Goal: Navigation & Orientation: Find specific page/section

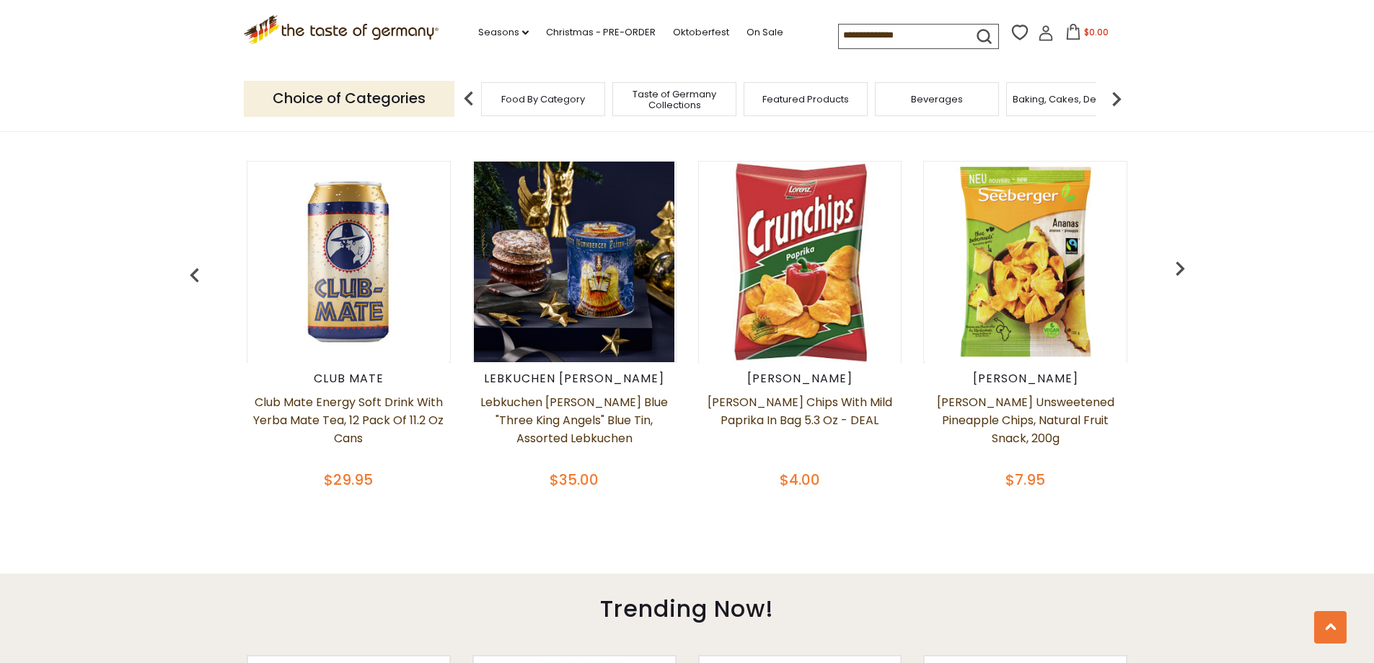
scroll to position [577, 0]
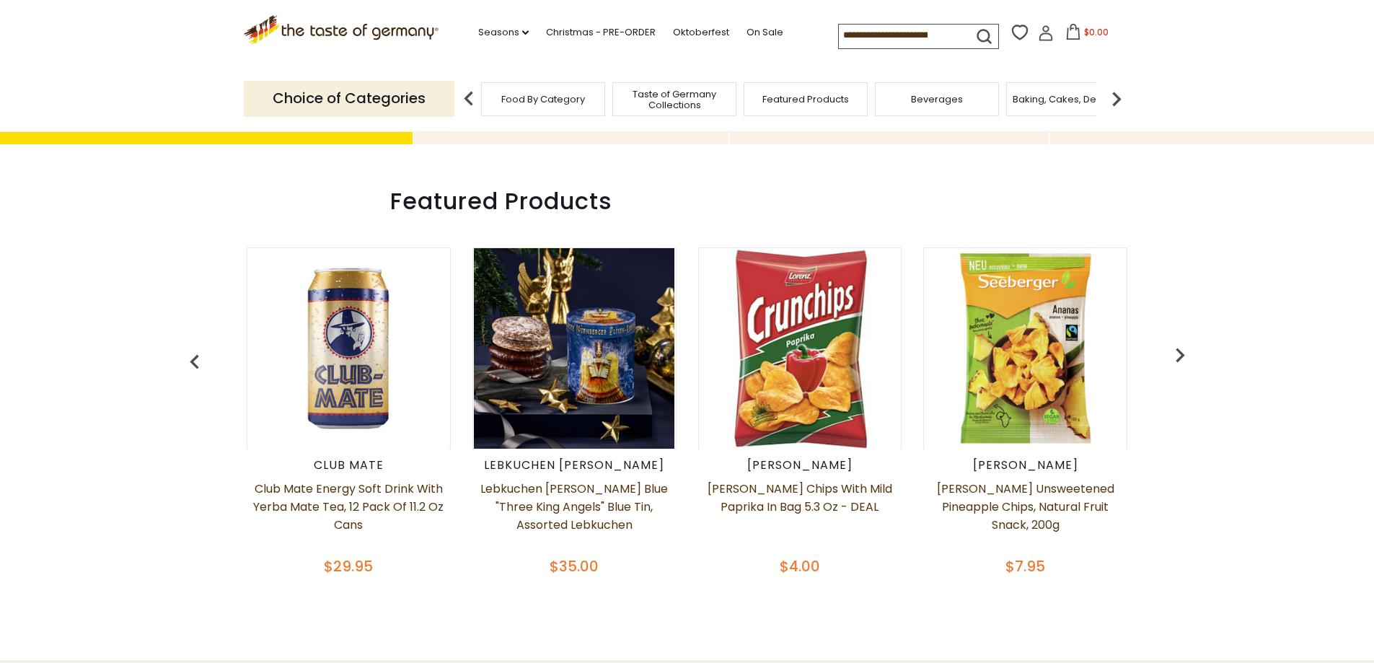
click at [1186, 357] on img "button" at bounding box center [1180, 354] width 29 height 29
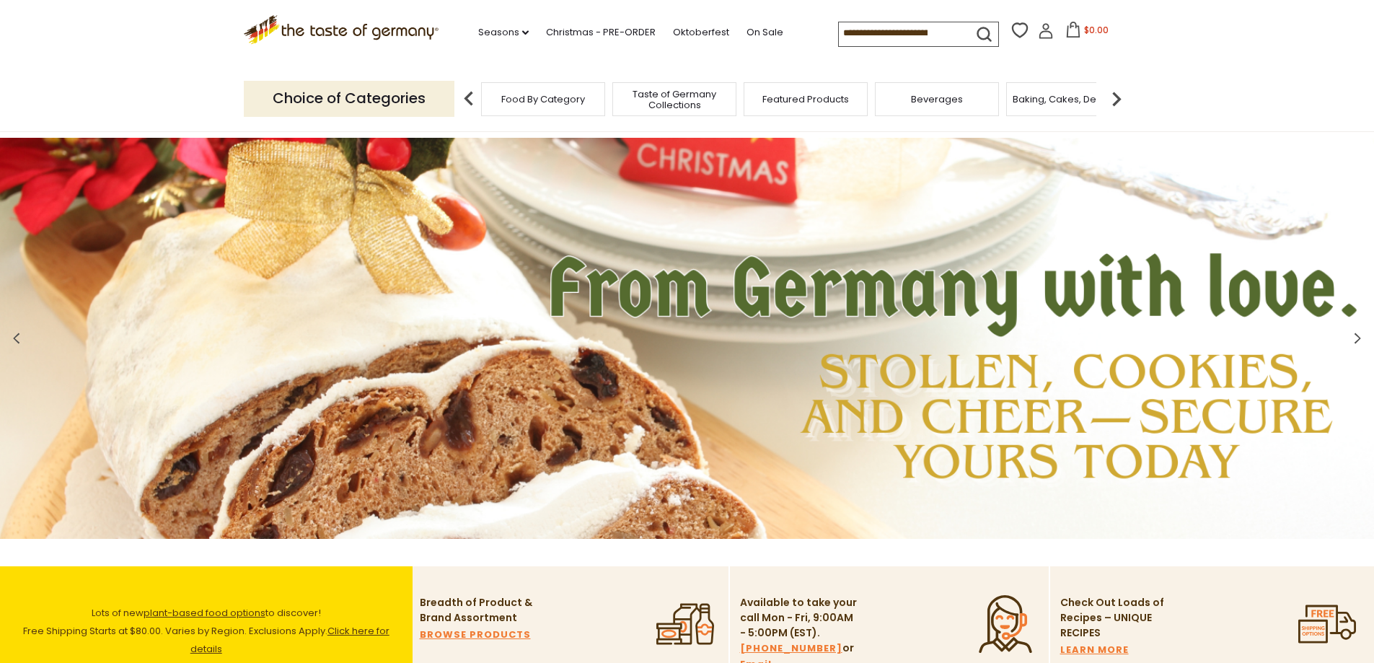
scroll to position [0, 0]
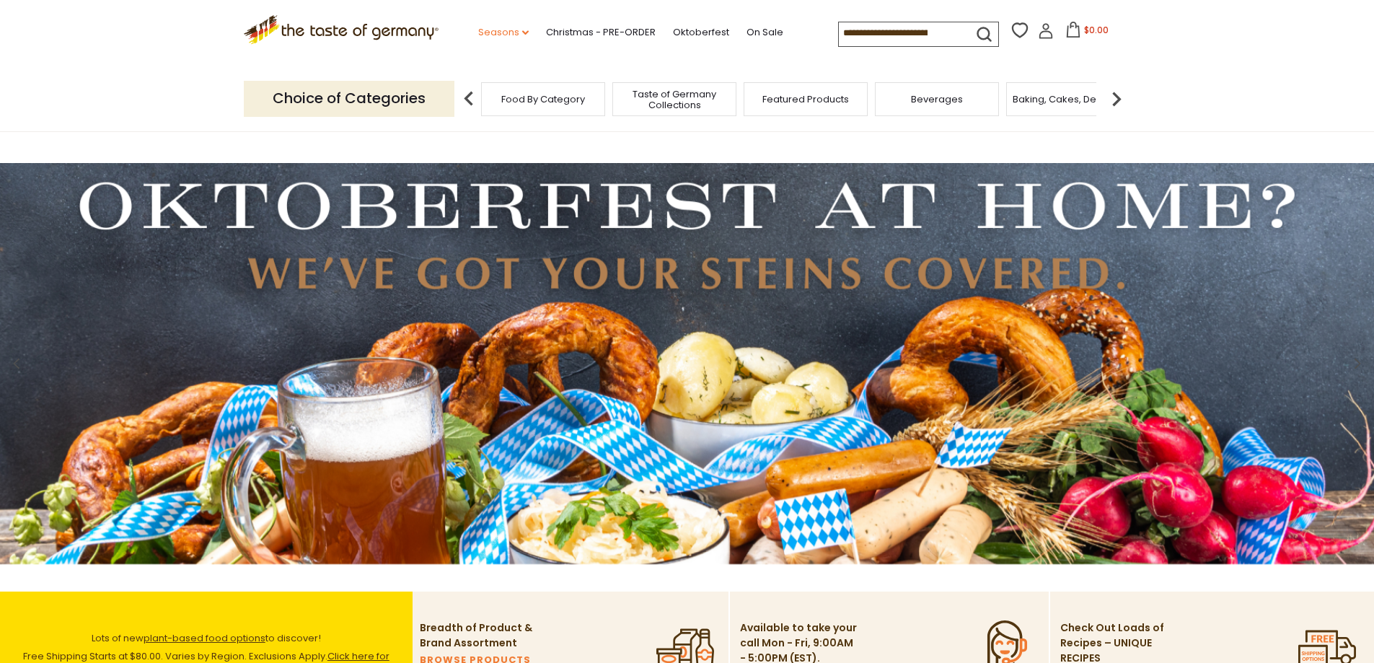
click at [492, 32] on link "Seasons dropdown_arrow" at bounding box center [503, 33] width 50 height 16
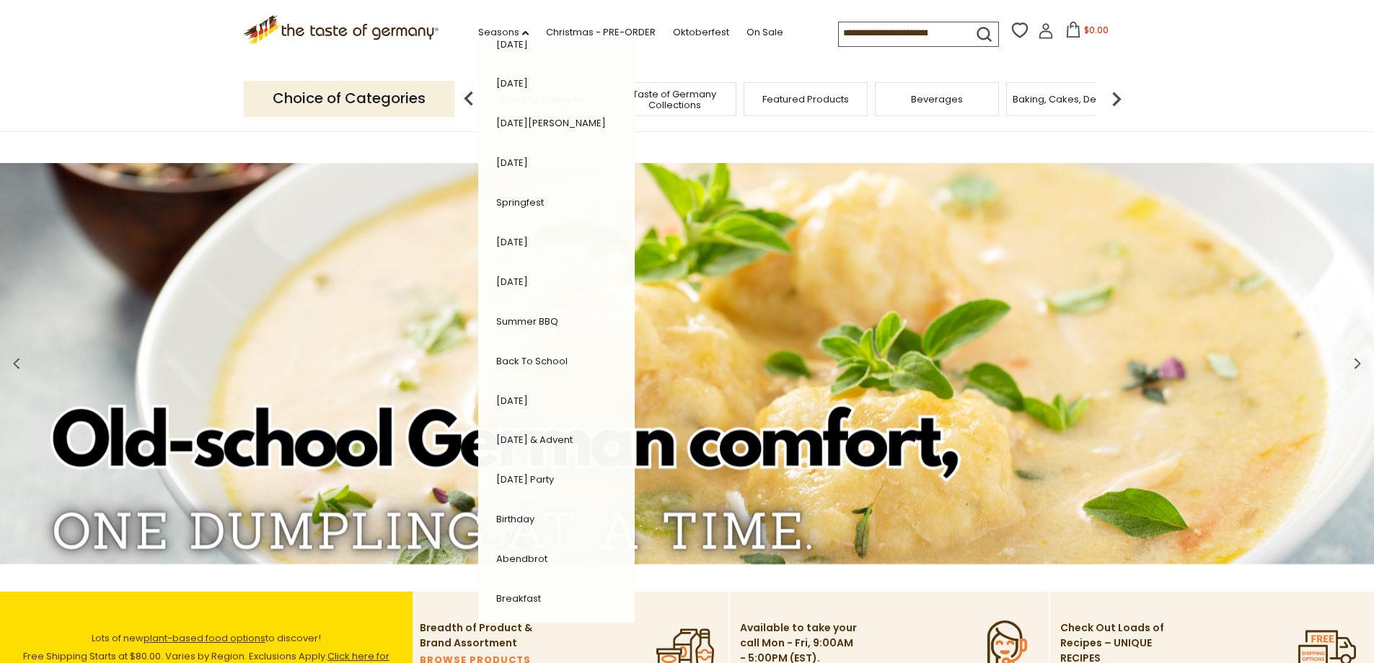
scroll to position [156, 0]
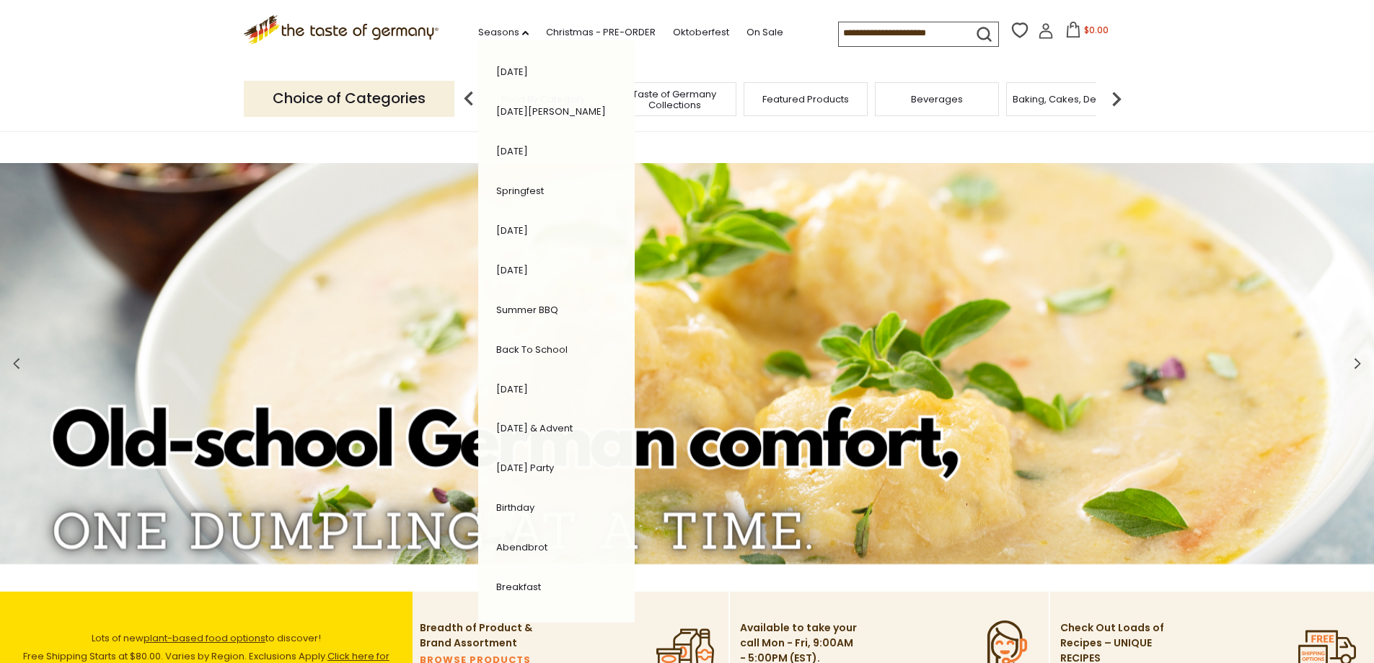
click at [552, 428] on link "[DATE] & Advent" at bounding box center [534, 428] width 76 height 14
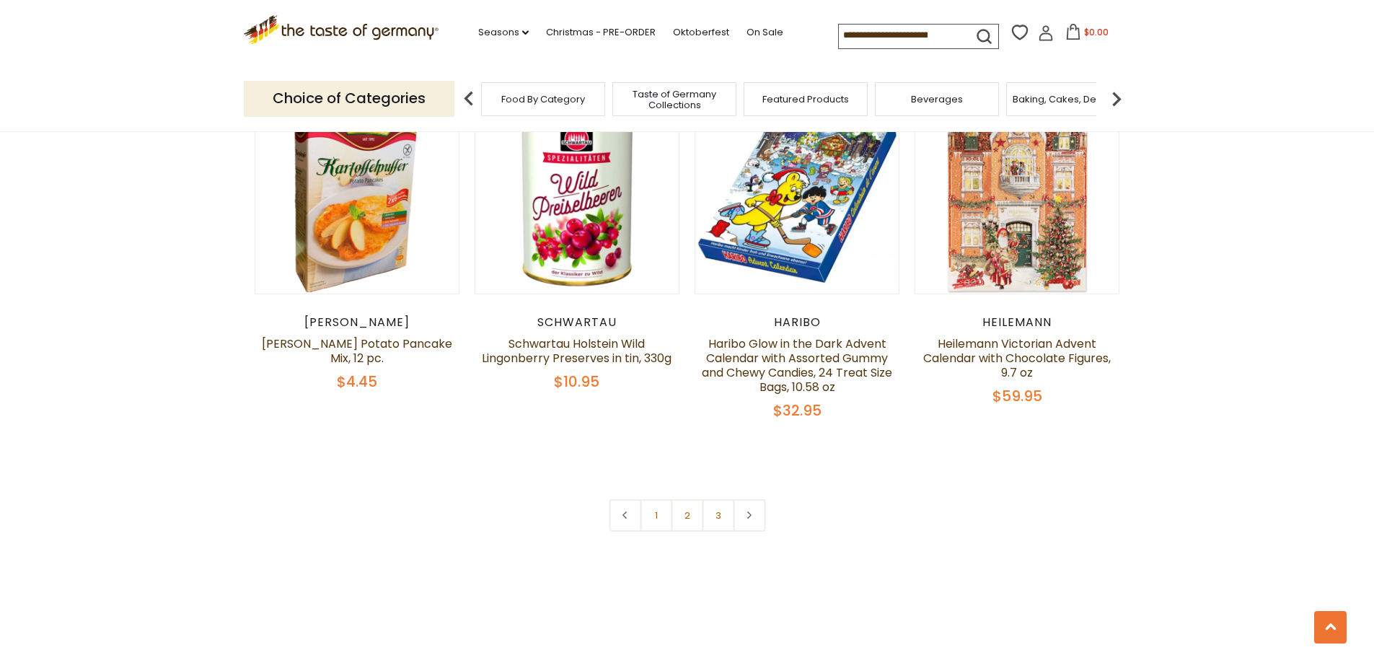
scroll to position [3462, 0]
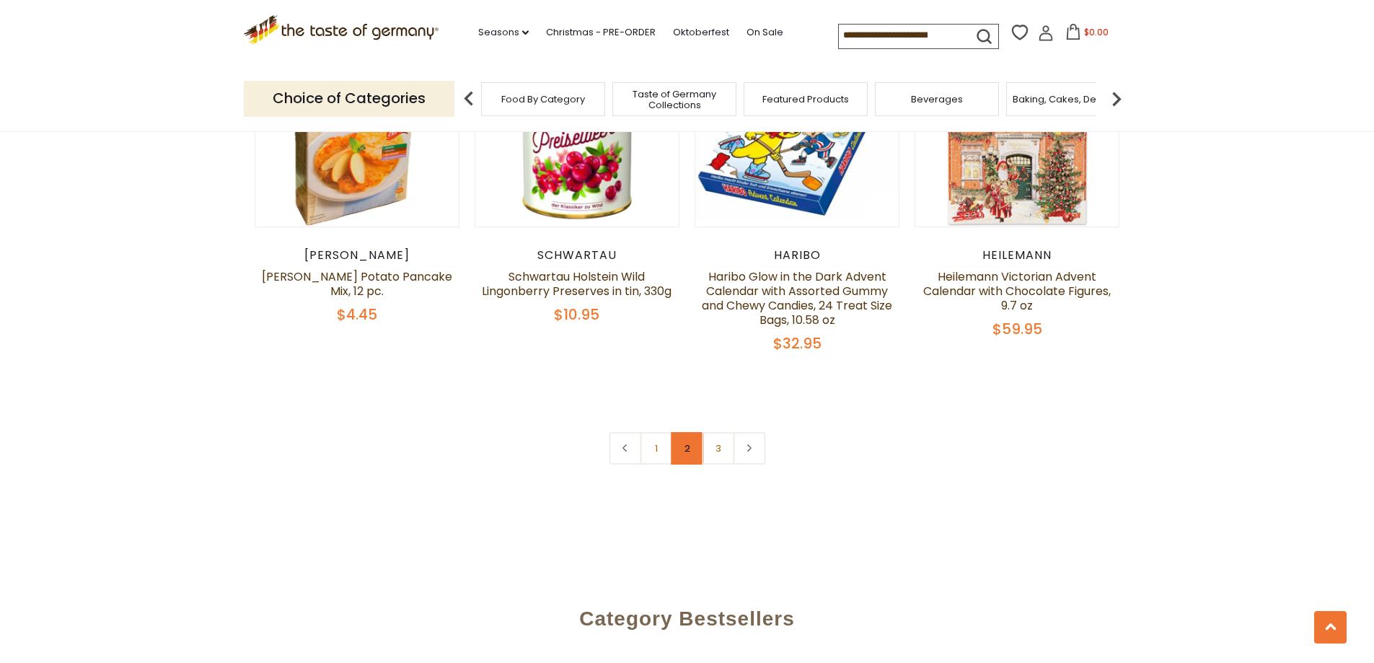
click at [682, 432] on link "2" at bounding box center [687, 448] width 32 height 32
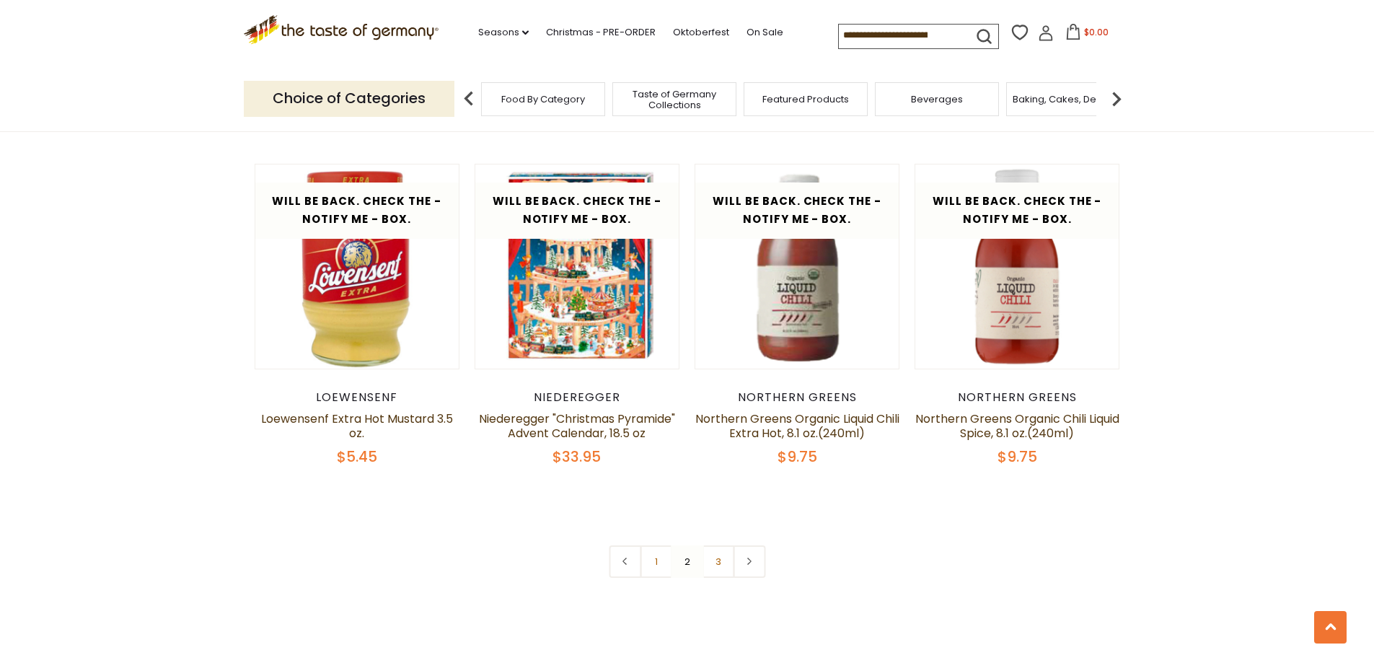
scroll to position [3309, 0]
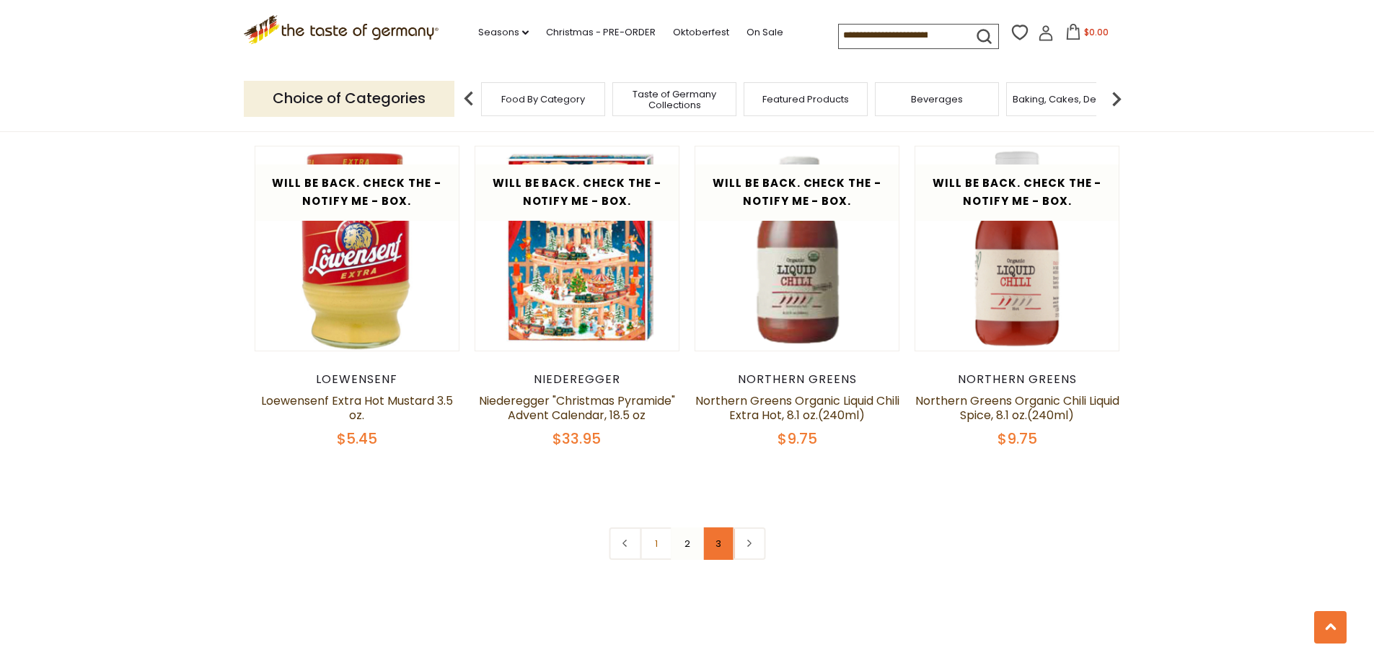
click at [724, 527] on link "3" at bounding box center [718, 543] width 32 height 32
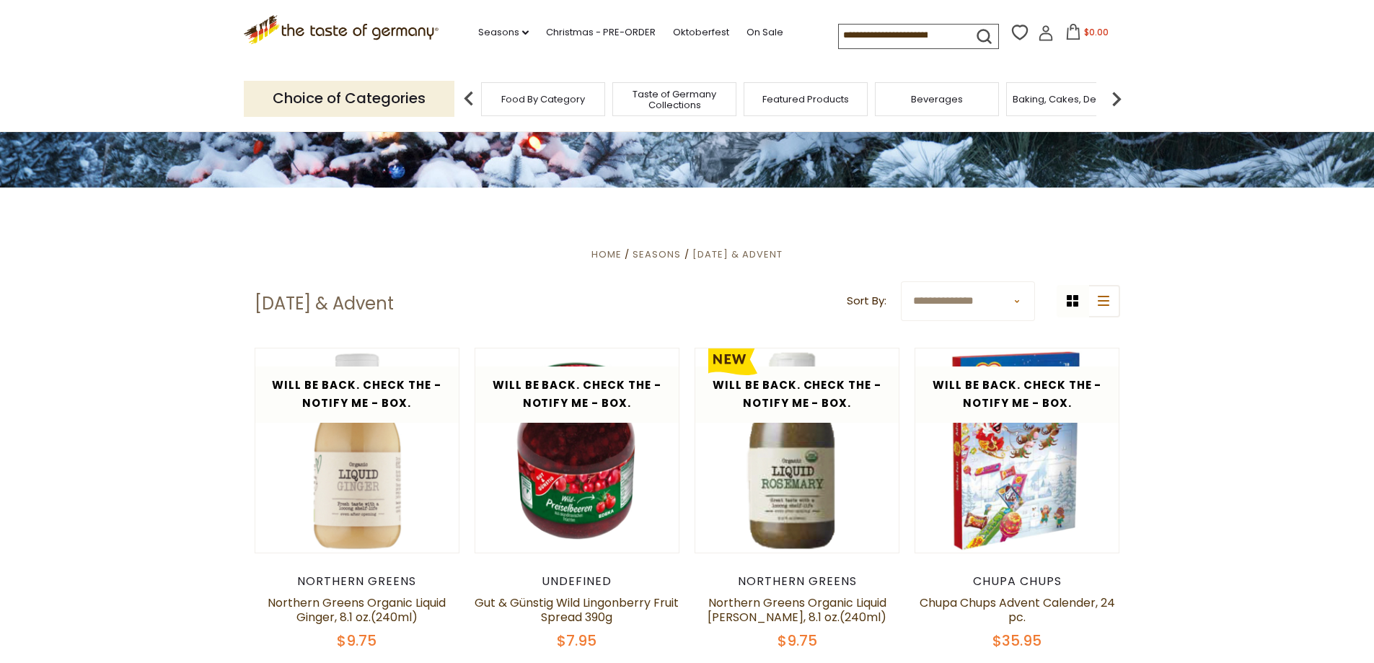
scroll to position [208, 0]
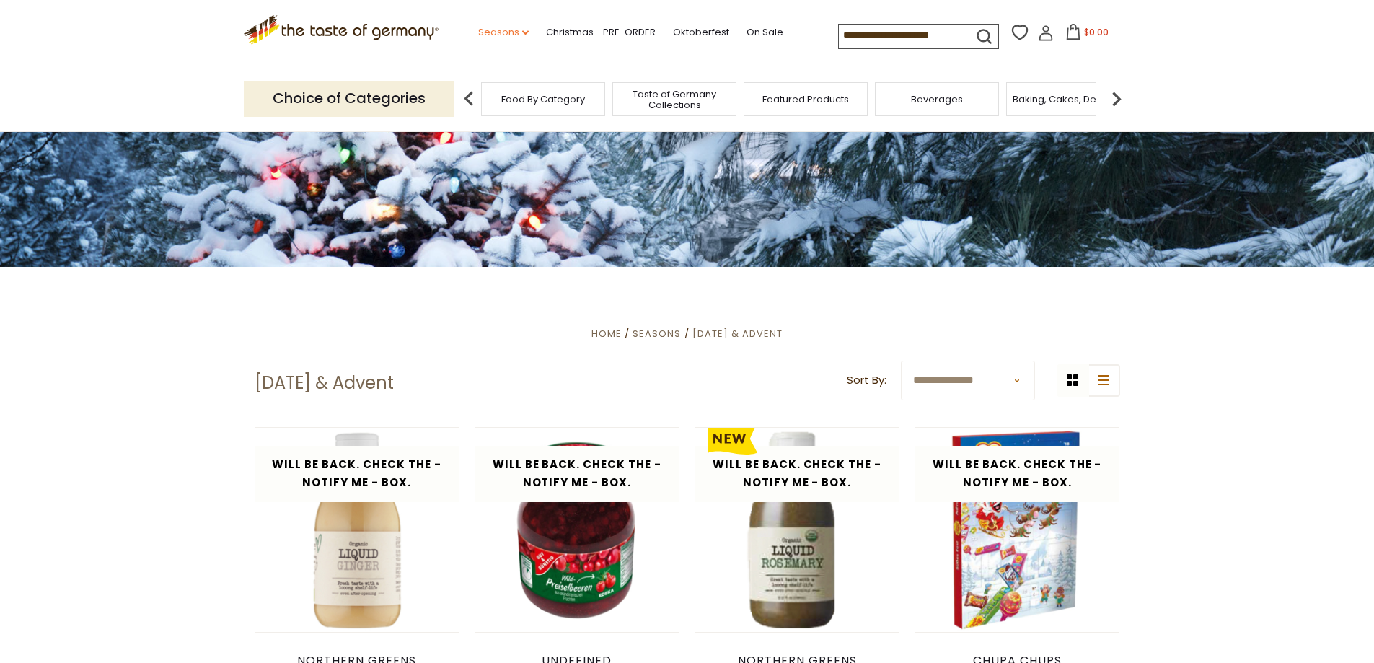
click at [508, 30] on link "Seasons dropdown_arrow" at bounding box center [503, 33] width 50 height 16
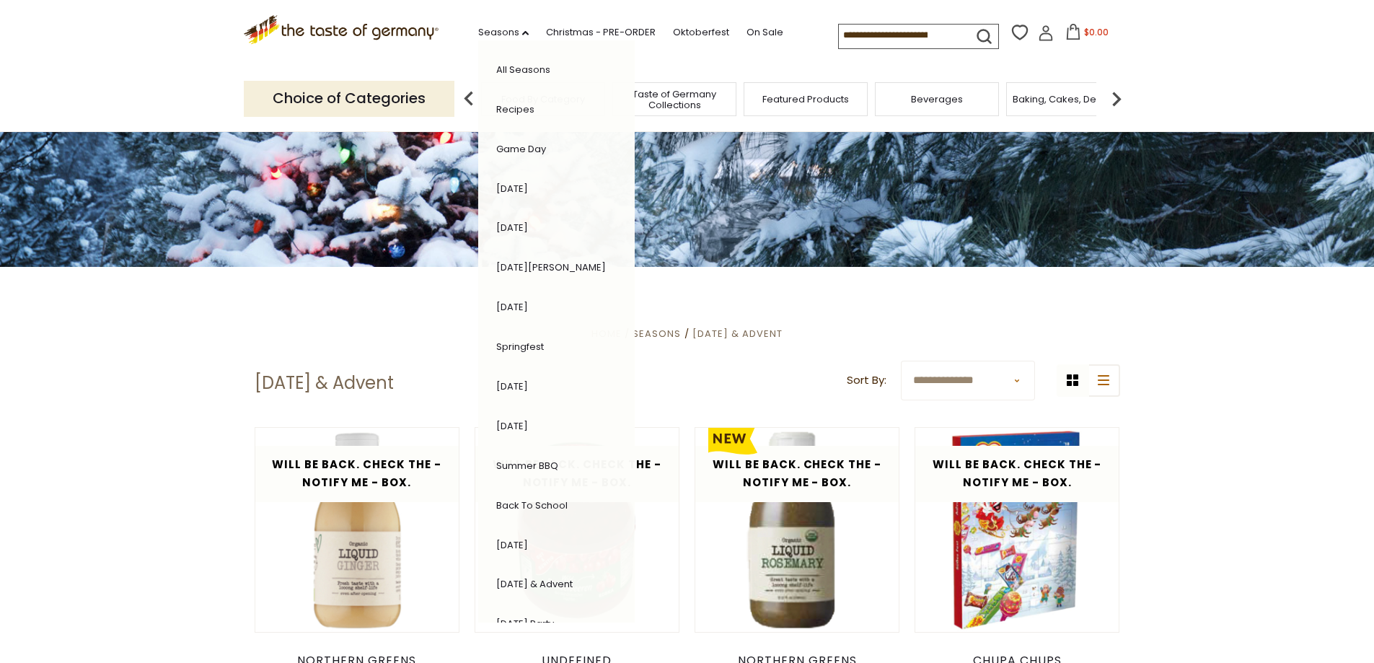
click at [847, 60] on div ".st0{fill:#EDD300;} .st1{fill:#D33E21;} .st0{fill:#EDD300;} .st1{fill:#D33E21;}…" at bounding box center [687, 33] width 887 height 66
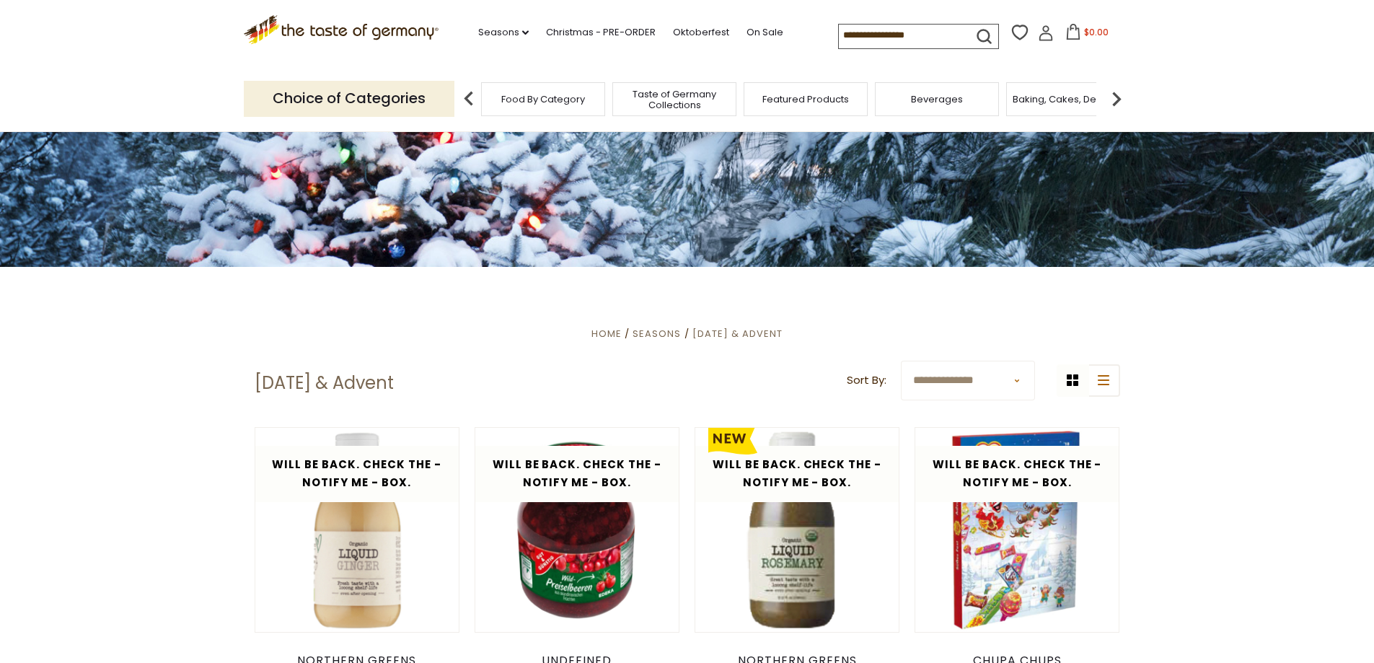
click at [1120, 101] on img at bounding box center [1116, 98] width 29 height 29
click at [972, 102] on div "Breads" at bounding box center [1022, 99] width 124 height 34
click at [1010, 107] on div "Breads" at bounding box center [1023, 99] width 124 height 34
click at [1010, 99] on span "Breads" at bounding box center [1023, 99] width 34 height 11
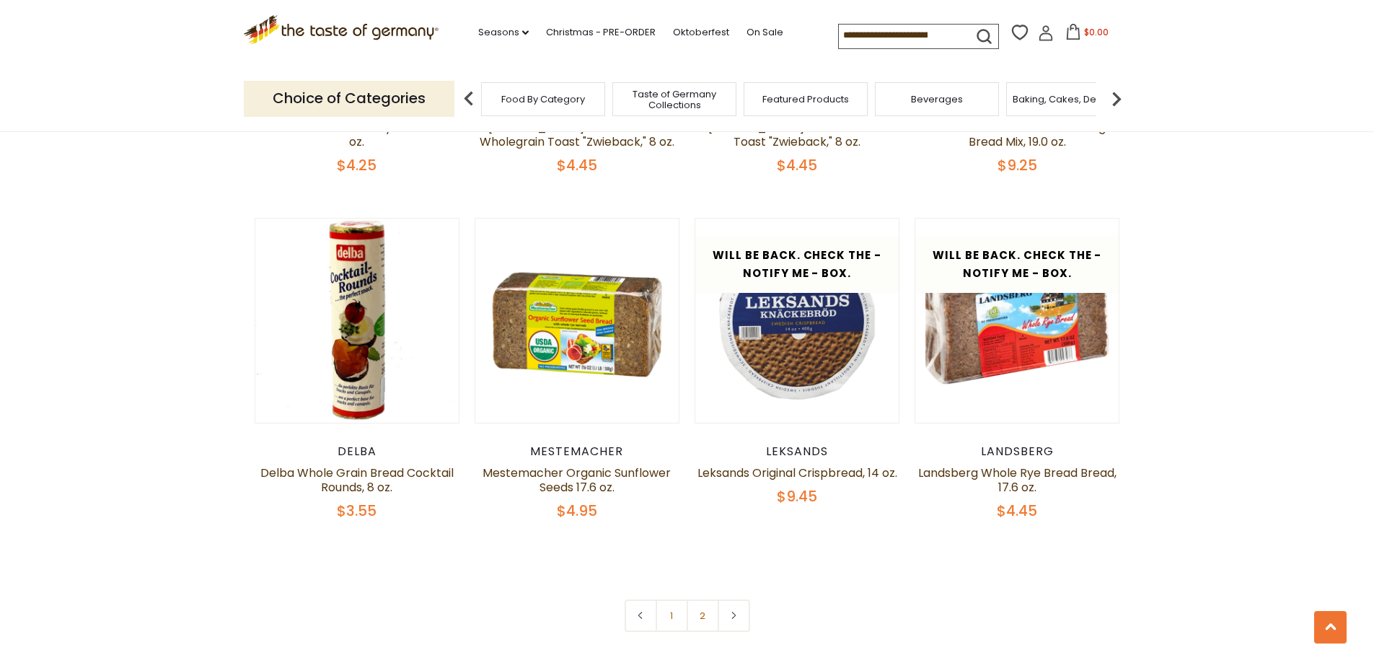
scroll to position [3390, 0]
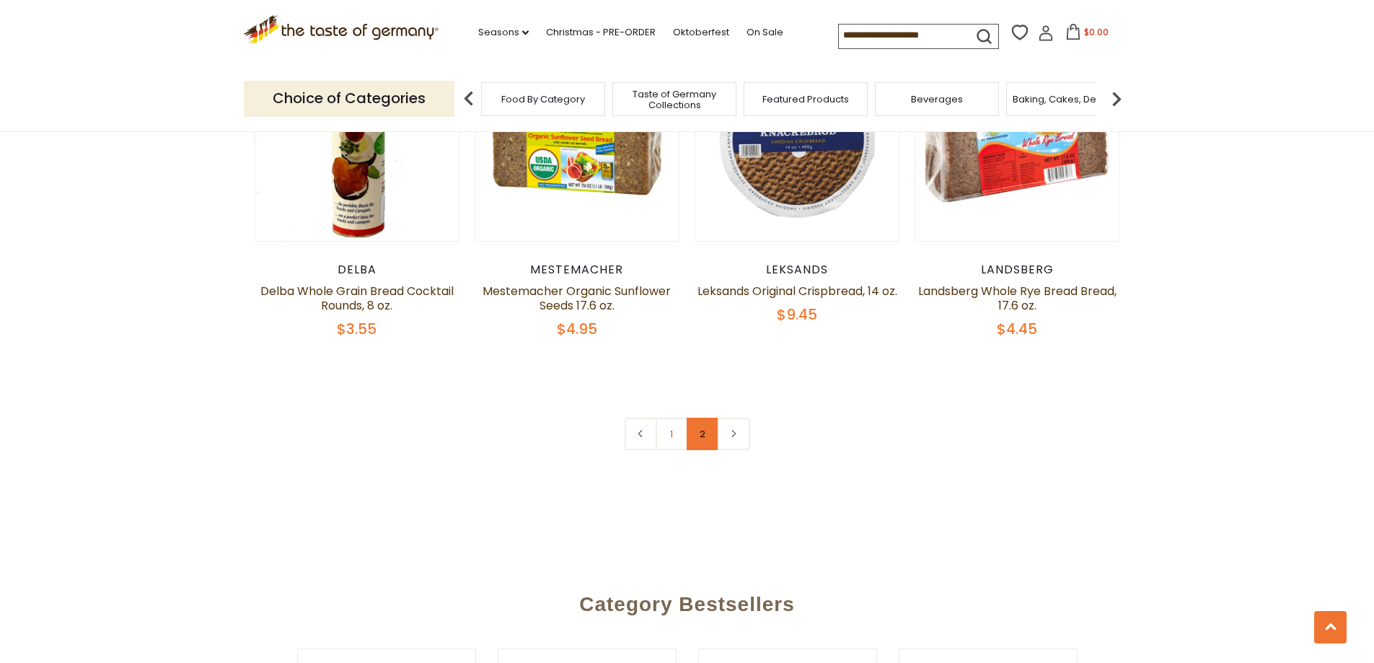
click at [695, 439] on link "2" at bounding box center [703, 434] width 32 height 32
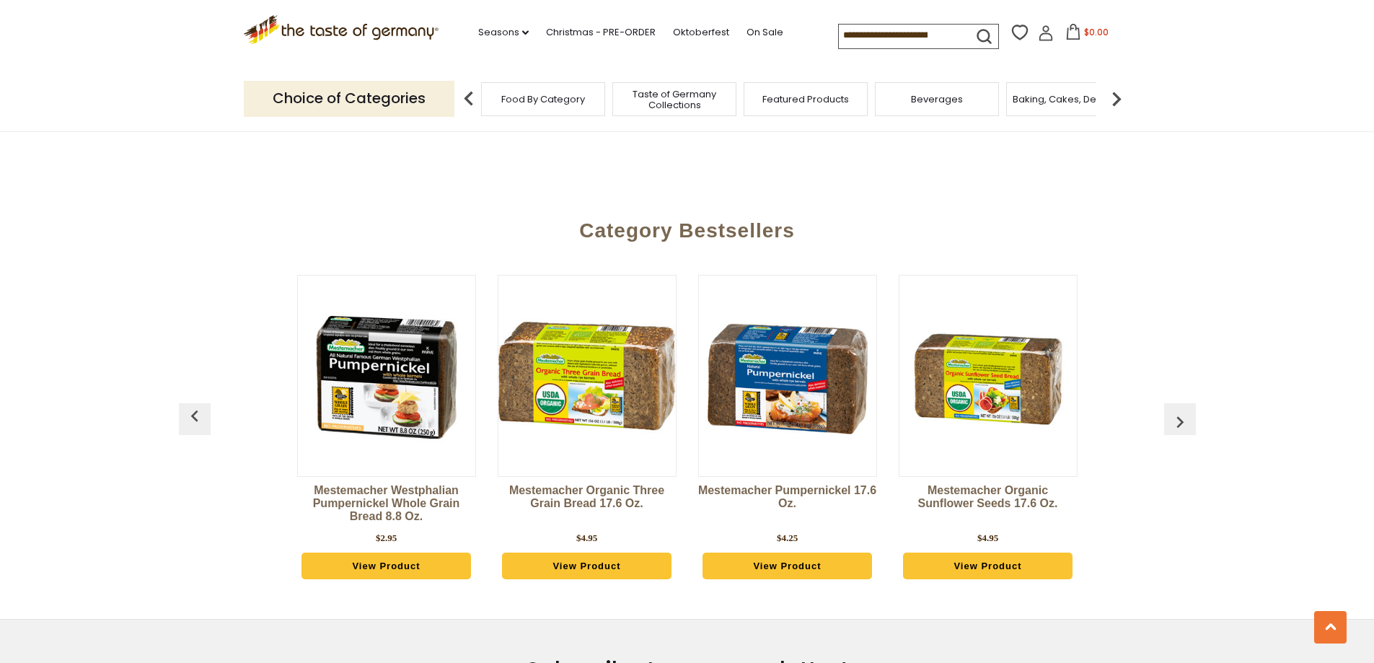
scroll to position [2660, 0]
